Goal: Information Seeking & Learning: Check status

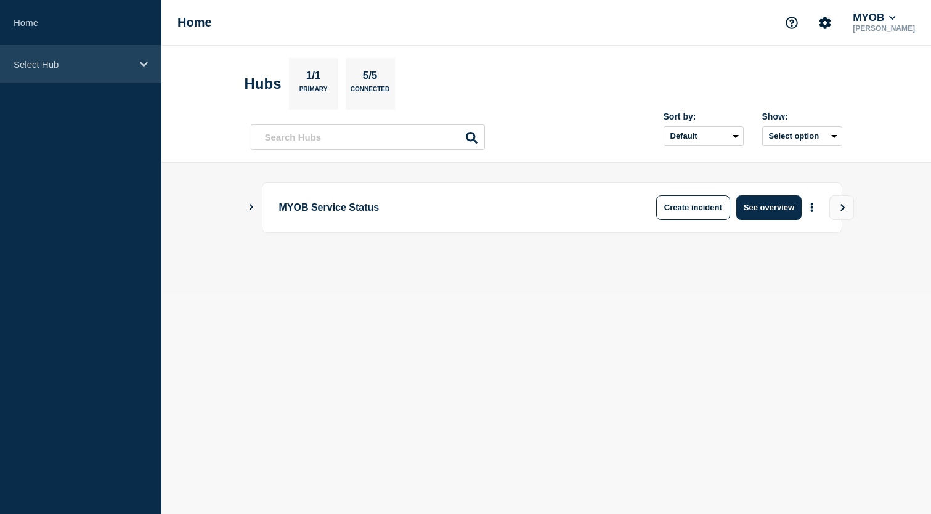
click at [123, 59] on p "Select Hub" at bounding box center [73, 64] width 118 height 10
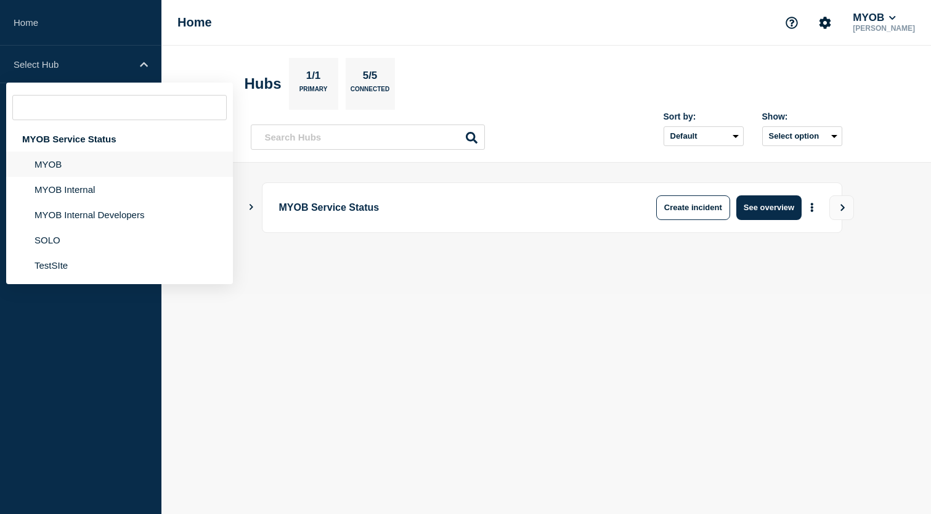
click at [73, 170] on li "MYOB" at bounding box center [119, 164] width 227 height 25
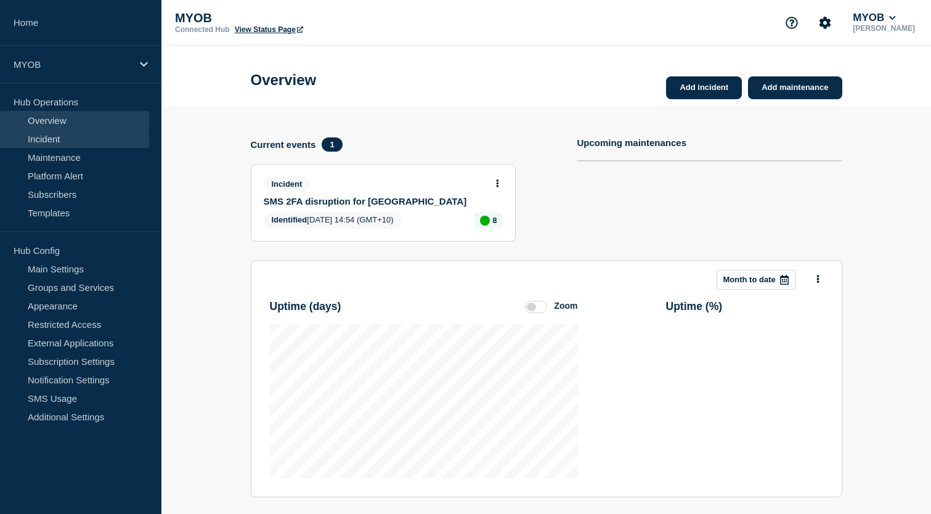
click at [65, 139] on link "Incident" at bounding box center [74, 138] width 149 height 18
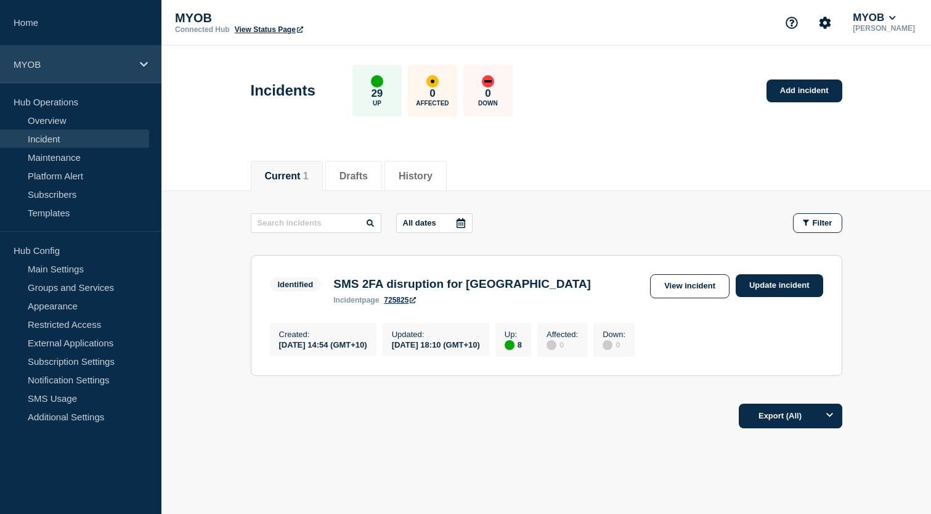
click at [91, 75] on div "MYOB" at bounding box center [80, 65] width 161 height 38
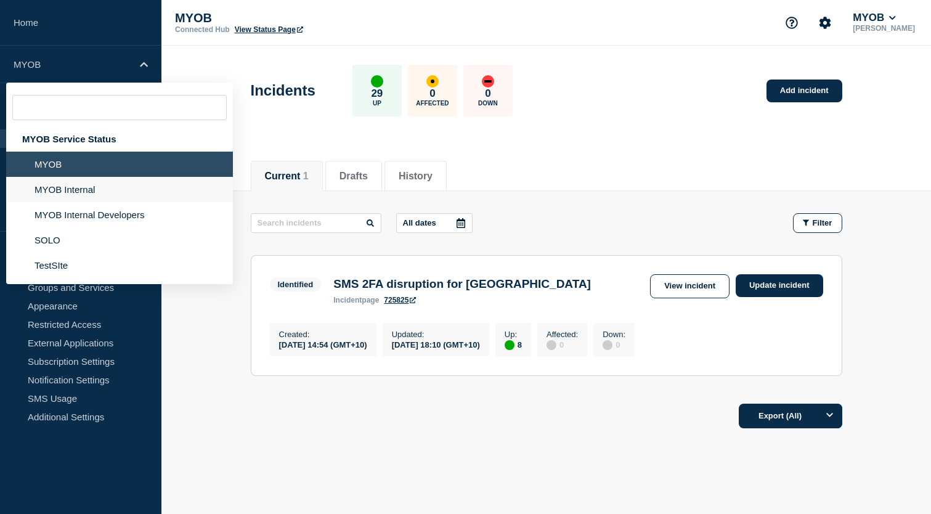
click at [73, 195] on li "MYOB Internal" at bounding box center [119, 189] width 227 height 25
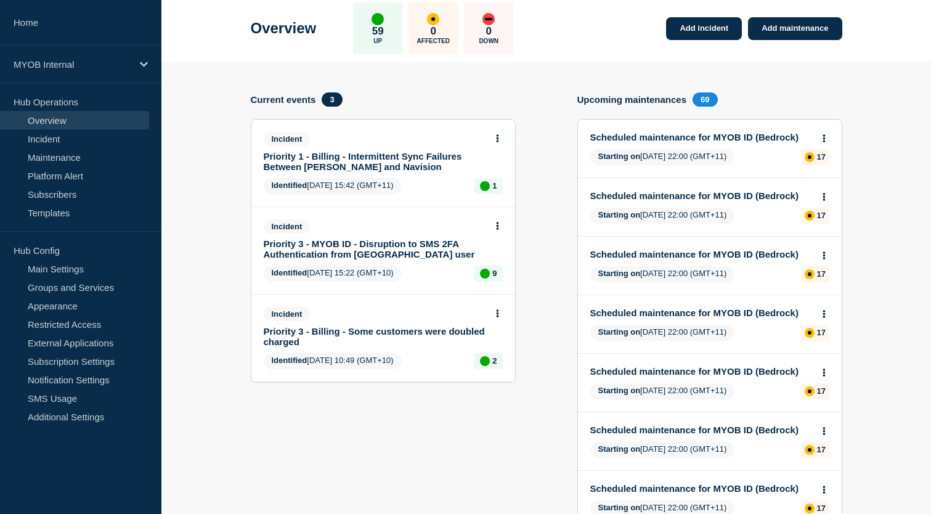
scroll to position [56, 0]
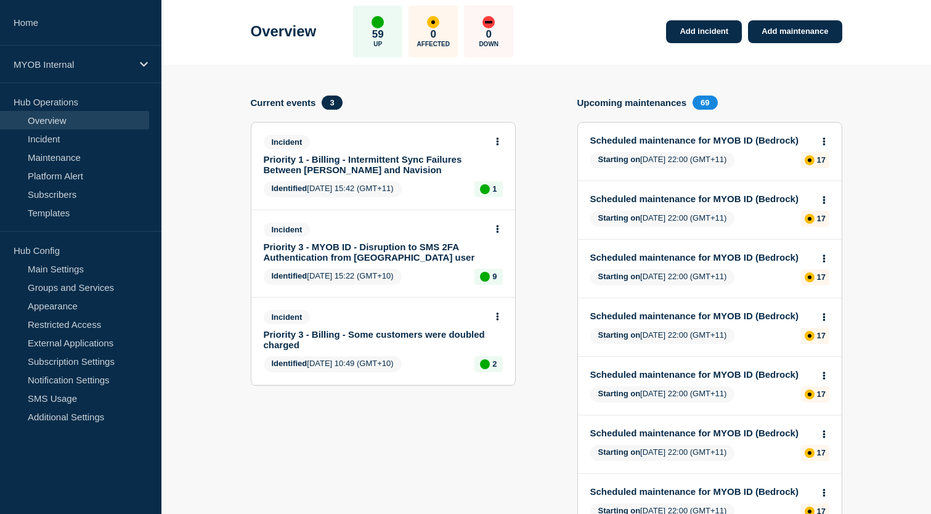
click at [745, 145] on link "Scheduled maintenance for MYOB ID (Bedrock)" at bounding box center [701, 140] width 222 height 10
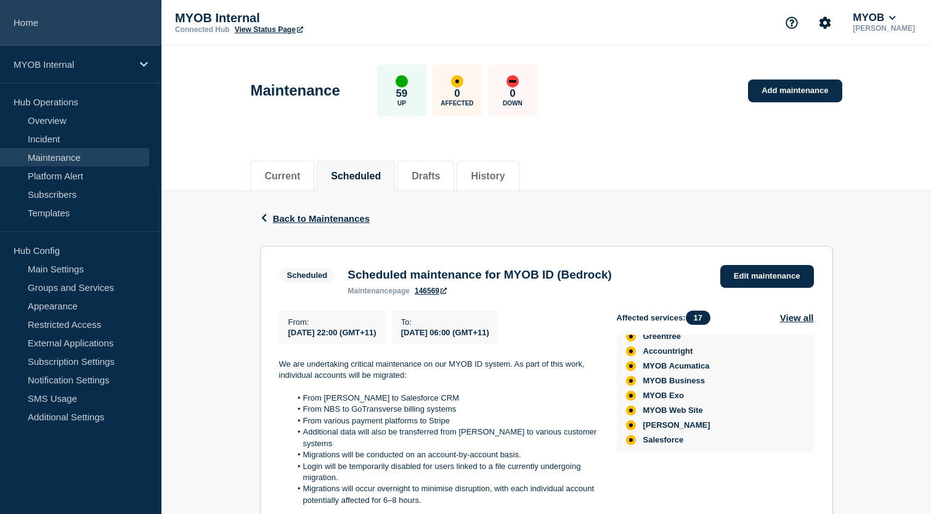
click at [23, 26] on link "Home" at bounding box center [80, 23] width 161 height 46
